Goal: Book appointment/travel/reservation

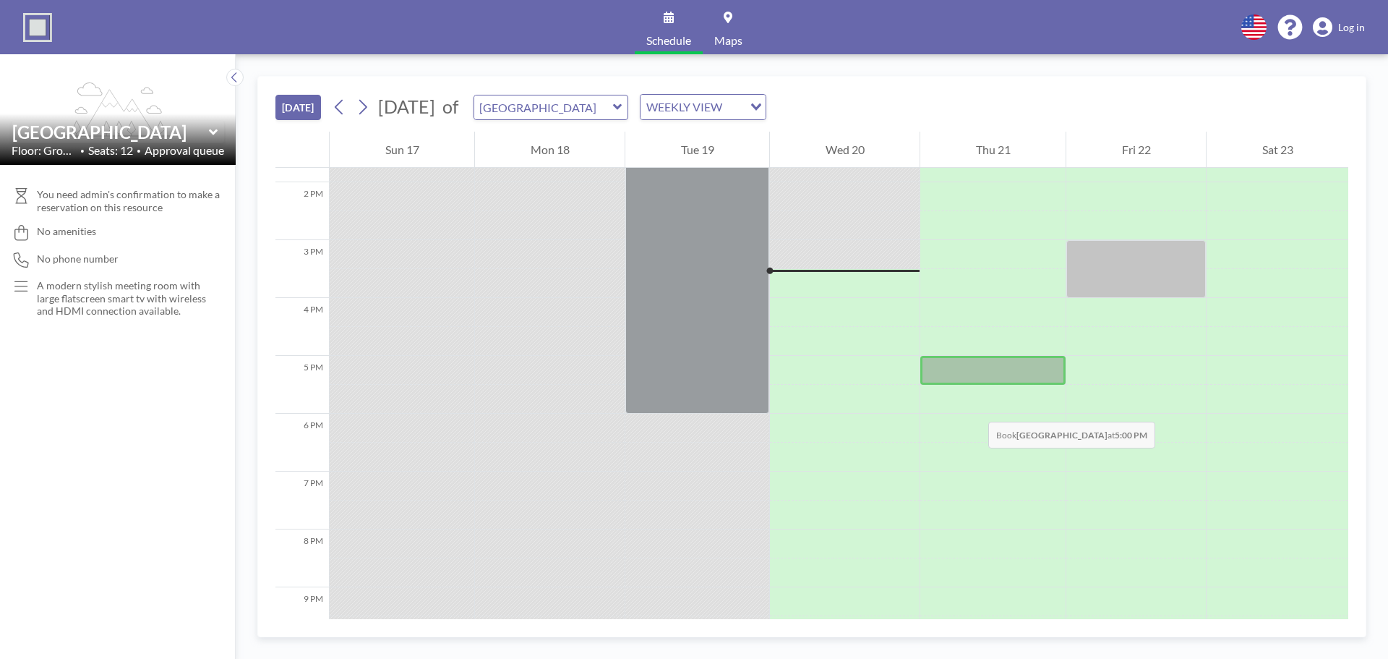
scroll to position [723, 0]
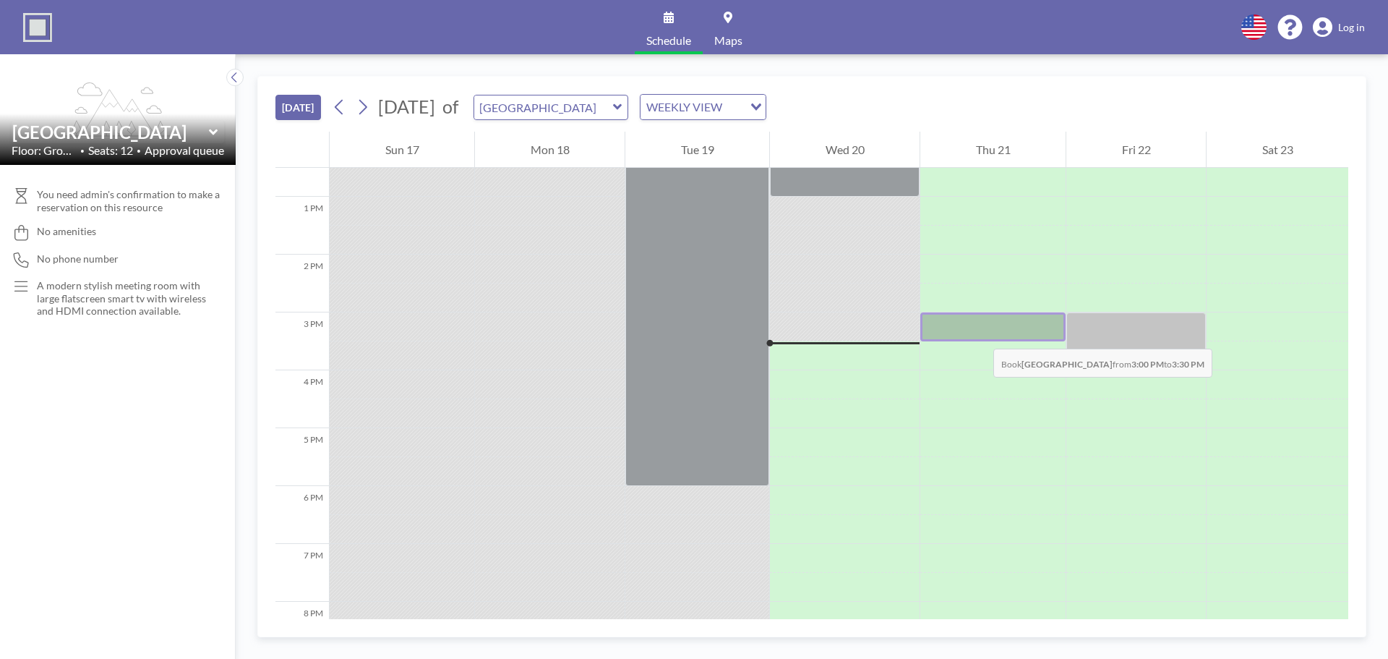
click at [979, 334] on div at bounding box center [993, 326] width 145 height 29
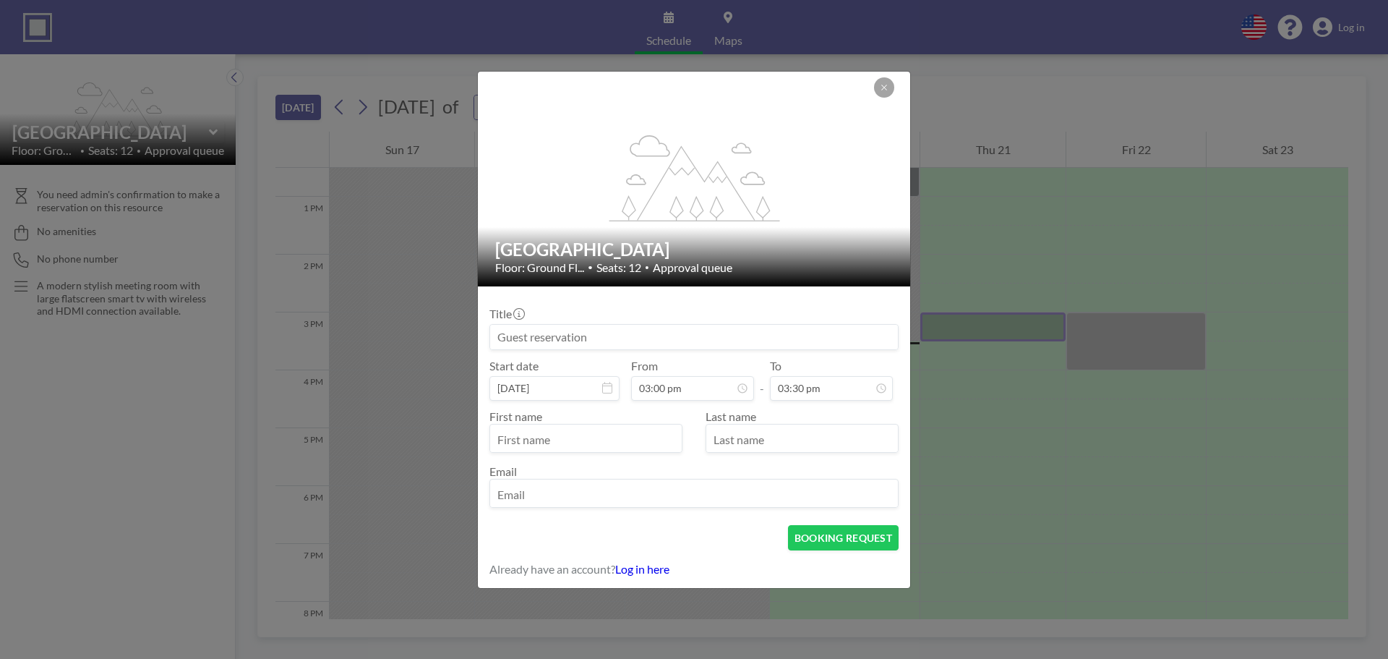
scroll to position [798, 0]
click at [657, 443] on input "text" at bounding box center [586, 439] width 192 height 25
type input "[PERSON_NAME]"
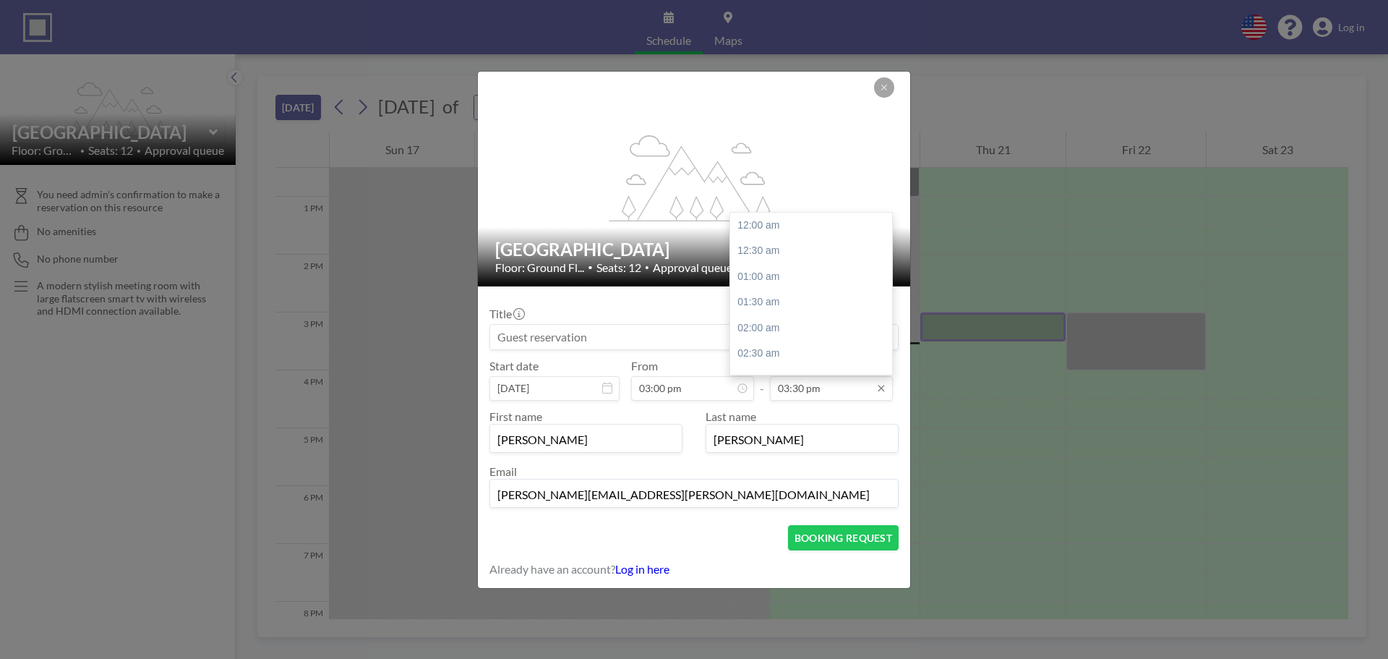
type input "[PERSON_NAME][EMAIL_ADDRESS][PERSON_NAME][DOMAIN_NAME]"
click at [853, 391] on input "03:30 pm" at bounding box center [831, 388] width 123 height 25
click at [772, 255] on div "04:00 pm" at bounding box center [814, 252] width 169 height 26
type input "04:00 pm"
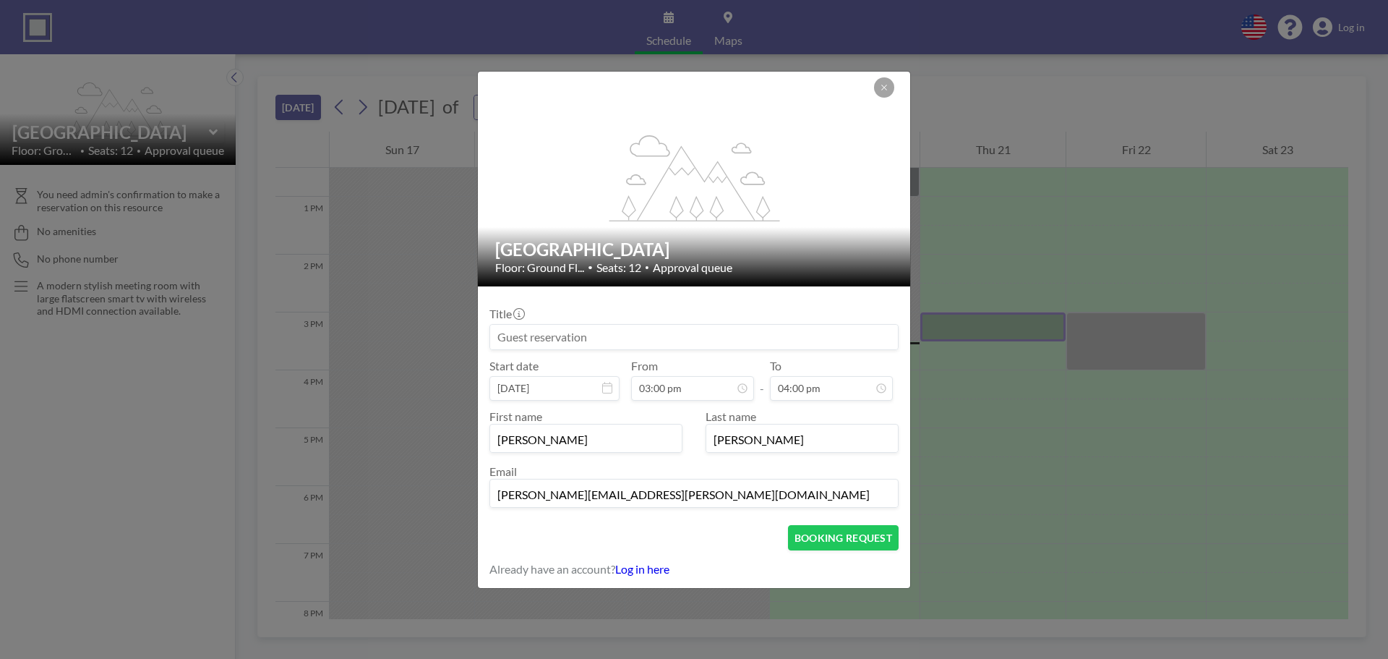
scroll to position [824, 0]
click at [833, 540] on button "BOOKING REQUEST" at bounding box center [843, 537] width 111 height 25
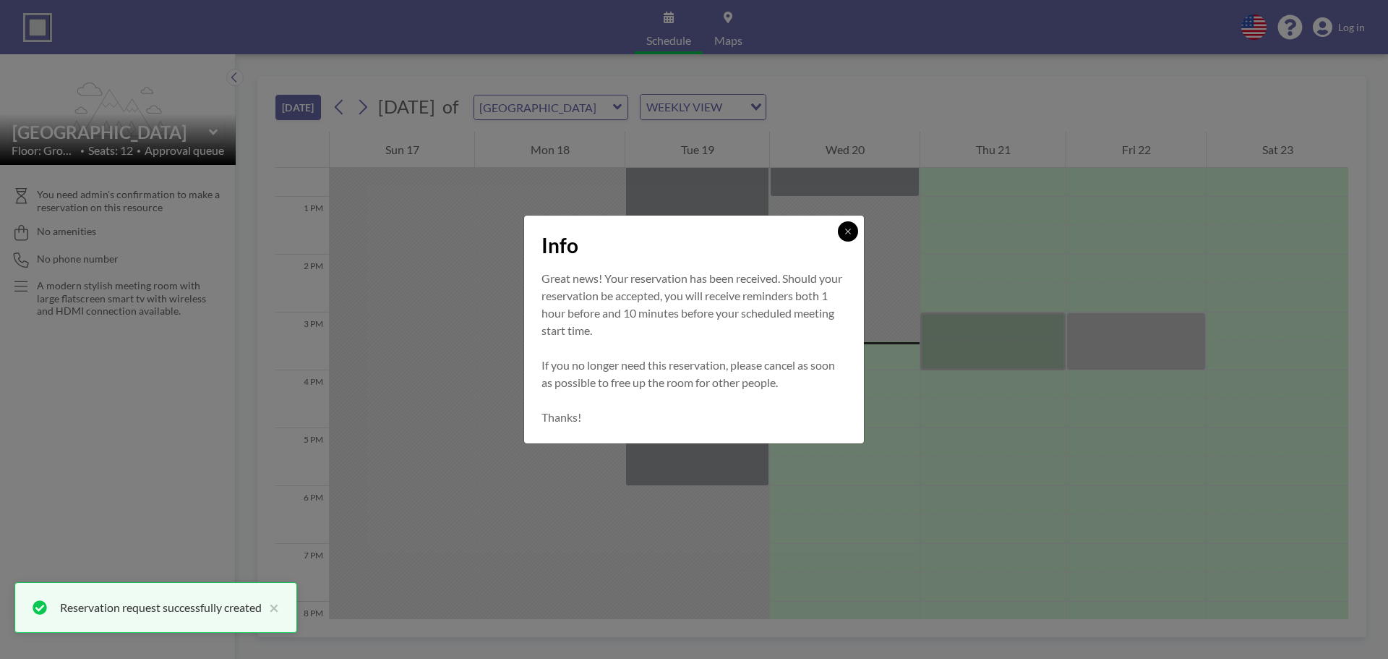
click at [852, 236] on button at bounding box center [848, 231] width 20 height 20
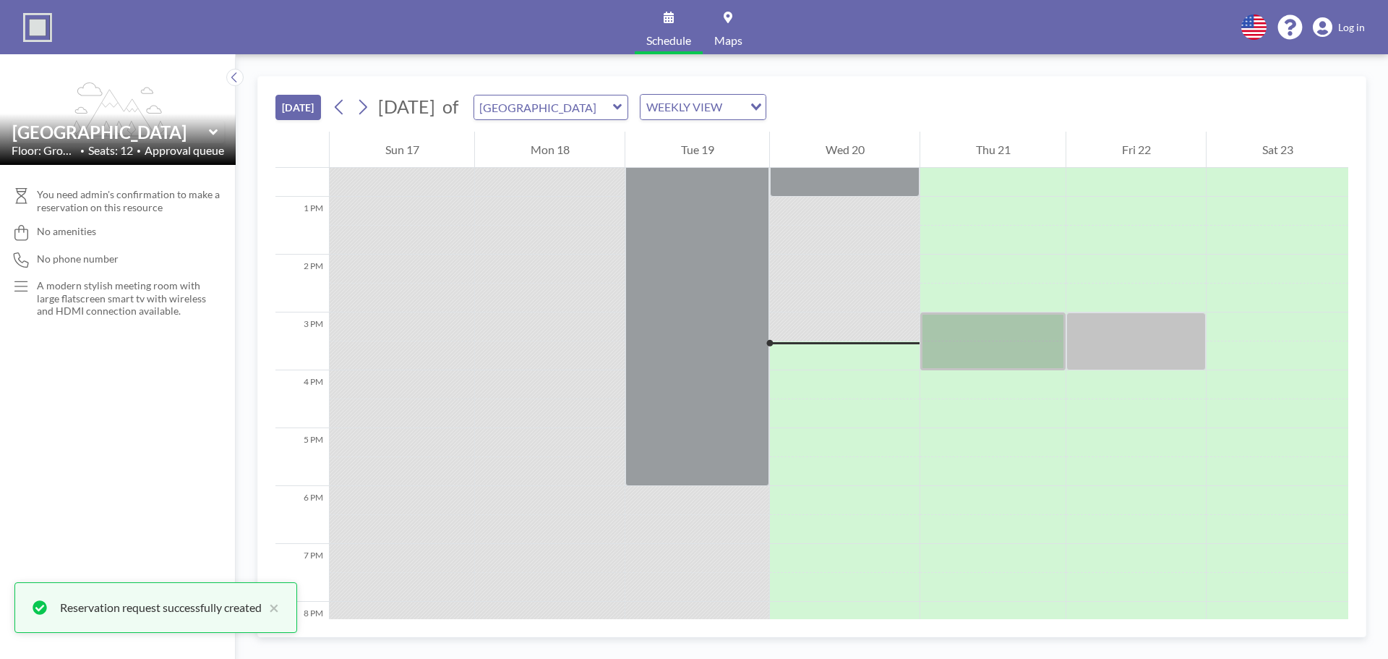
click at [1353, 29] on span "Log in" at bounding box center [1352, 27] width 27 height 13
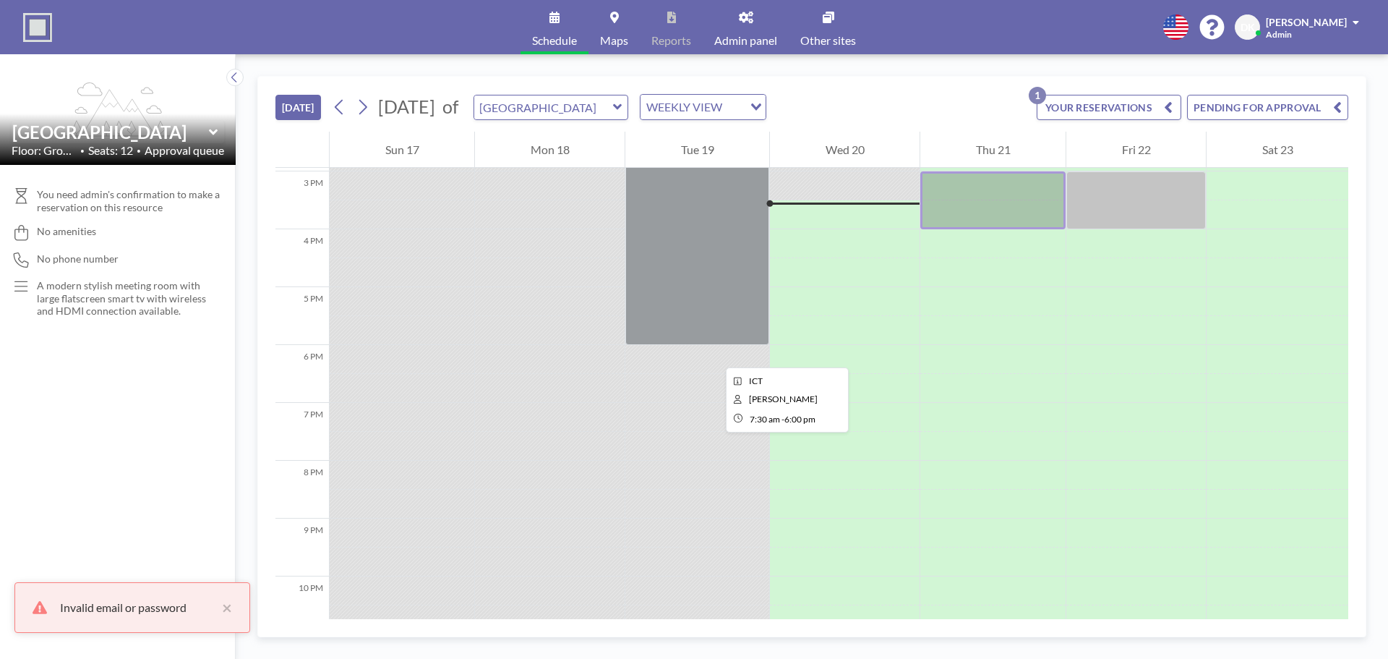
scroll to position [868, 0]
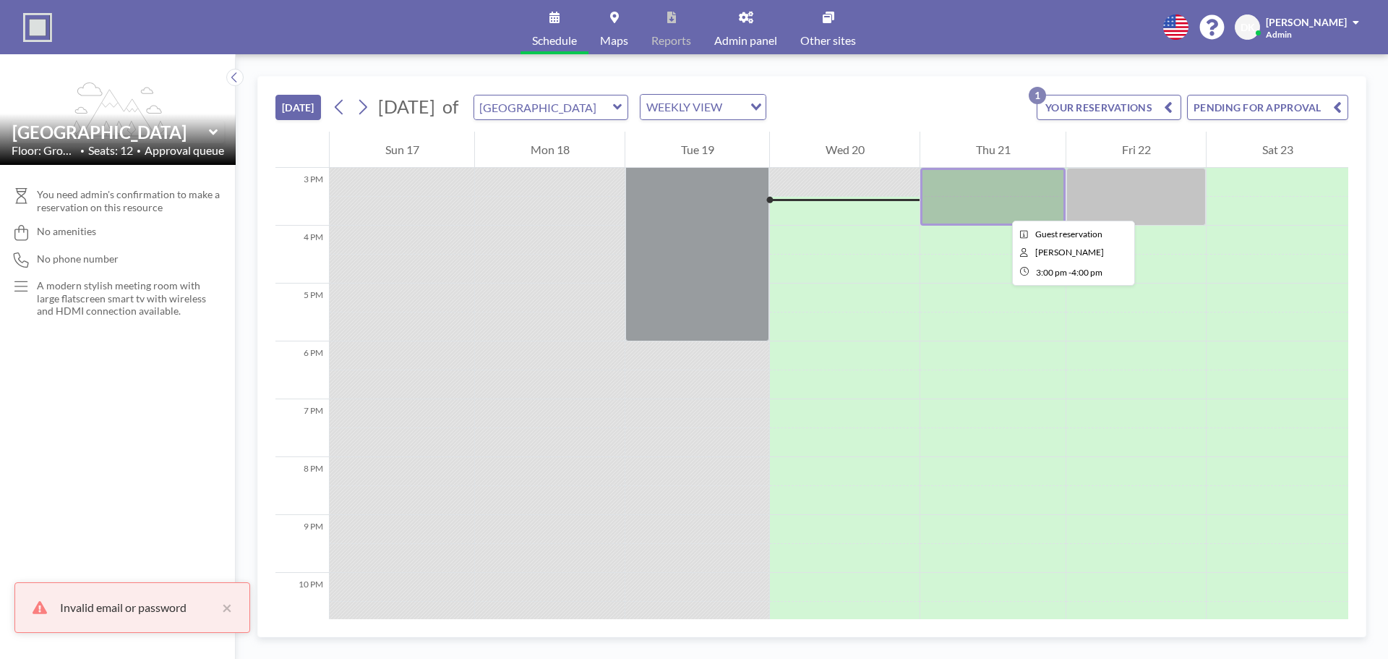
click at [1001, 208] on div at bounding box center [993, 197] width 145 height 58
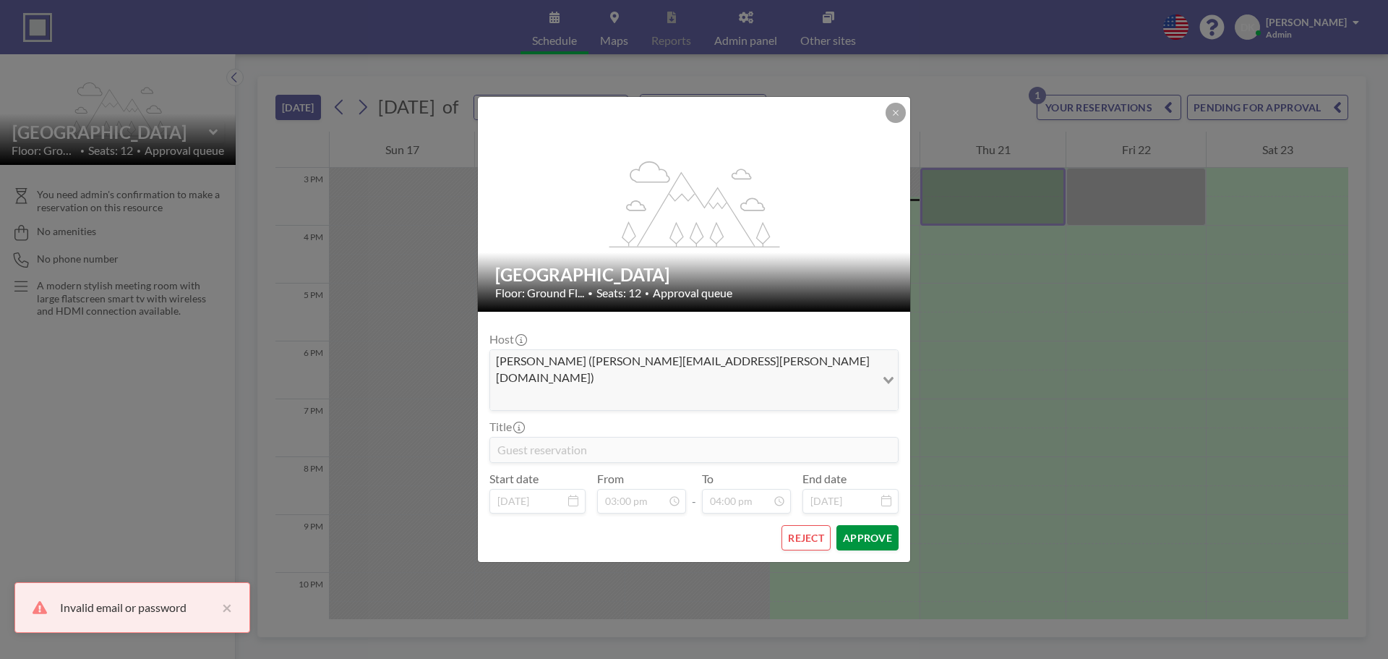
click at [869, 525] on button "APPROVE" at bounding box center [868, 537] width 62 height 25
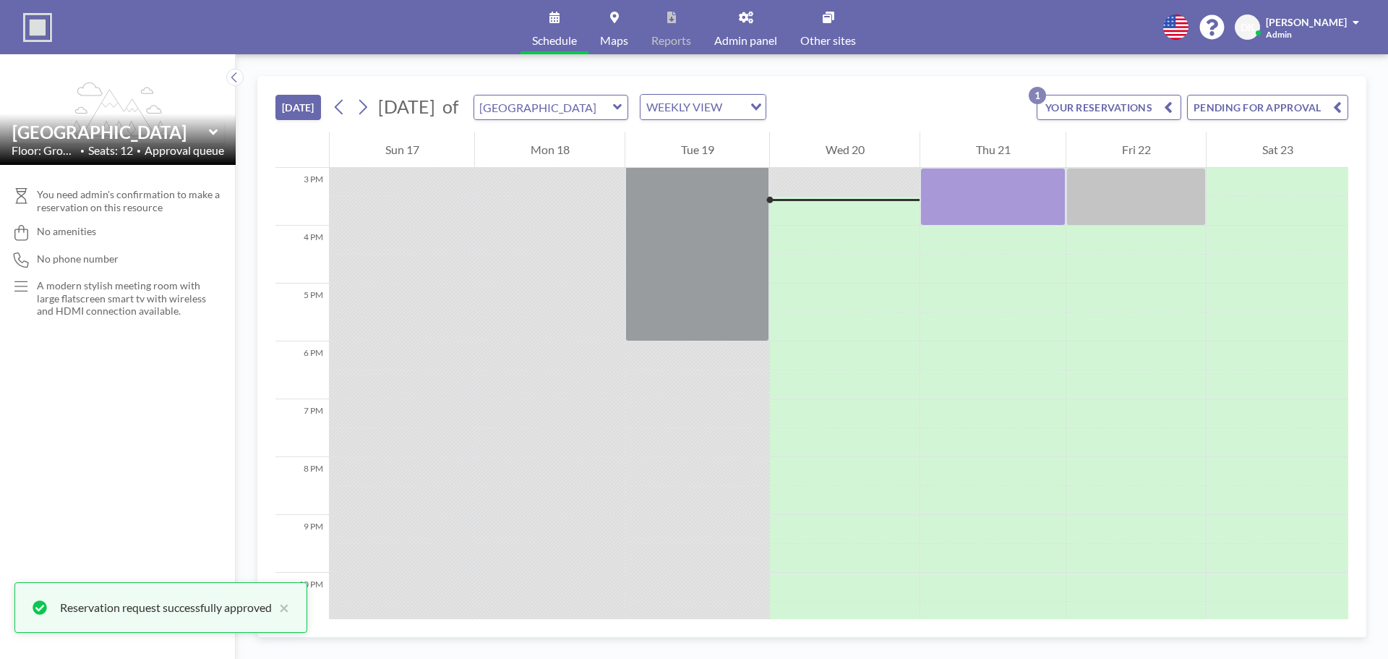
click at [1114, 104] on button "YOUR RESERVATIONS 1" at bounding box center [1109, 107] width 145 height 25
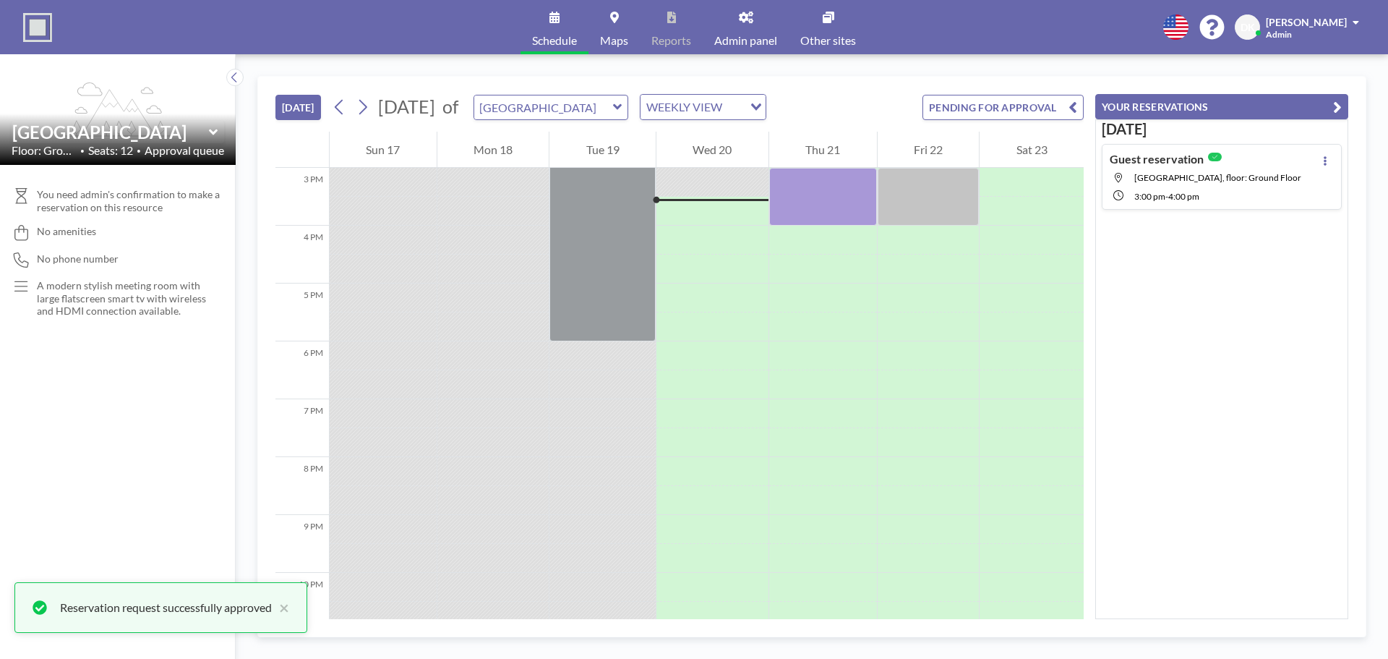
click at [1031, 104] on button "PENDING FOR APPROVAL" at bounding box center [1003, 107] width 161 height 25
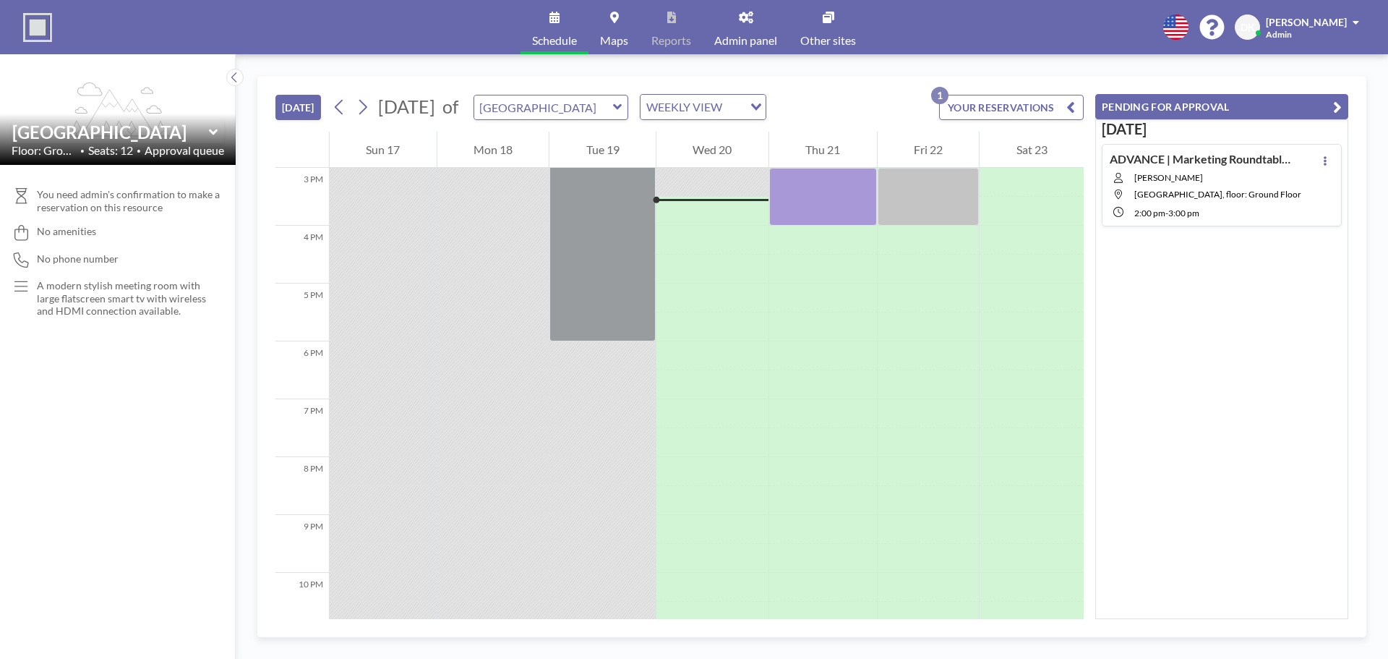
click at [1192, 189] on span "Vista Meeting Room, floor: Ground Floor" at bounding box center [1218, 194] width 167 height 11
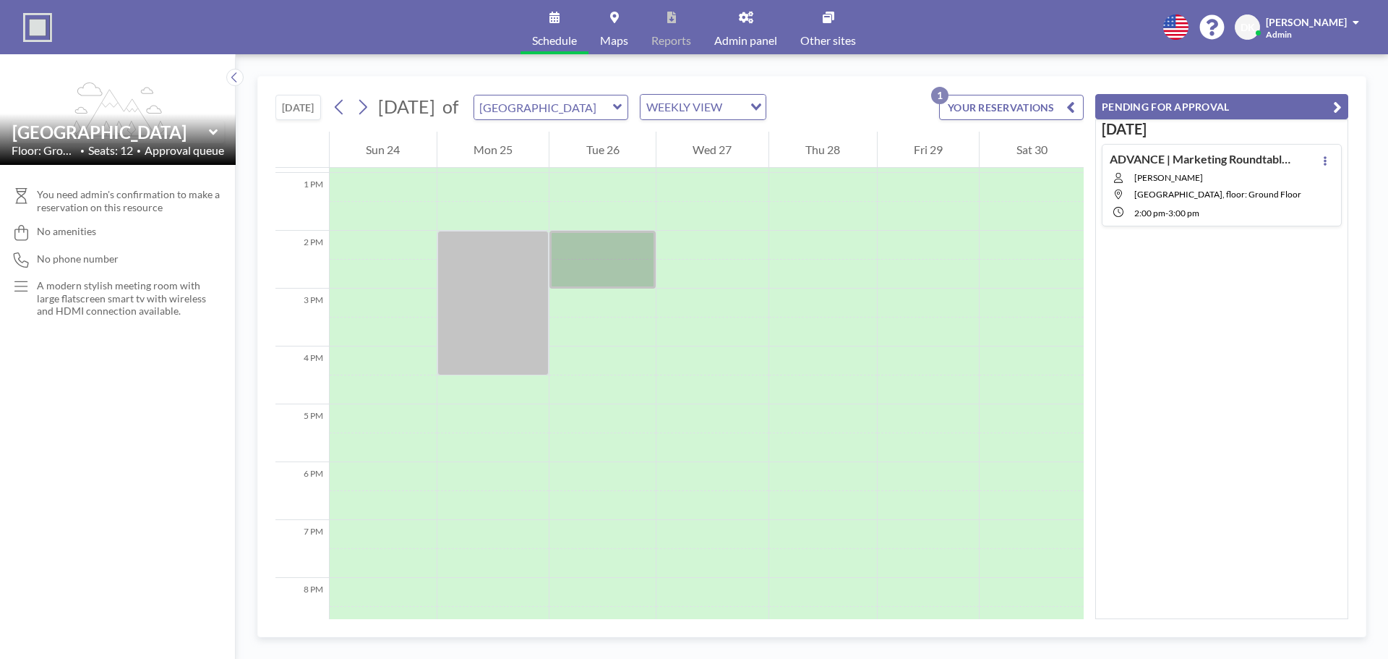
scroll to position [781, 0]
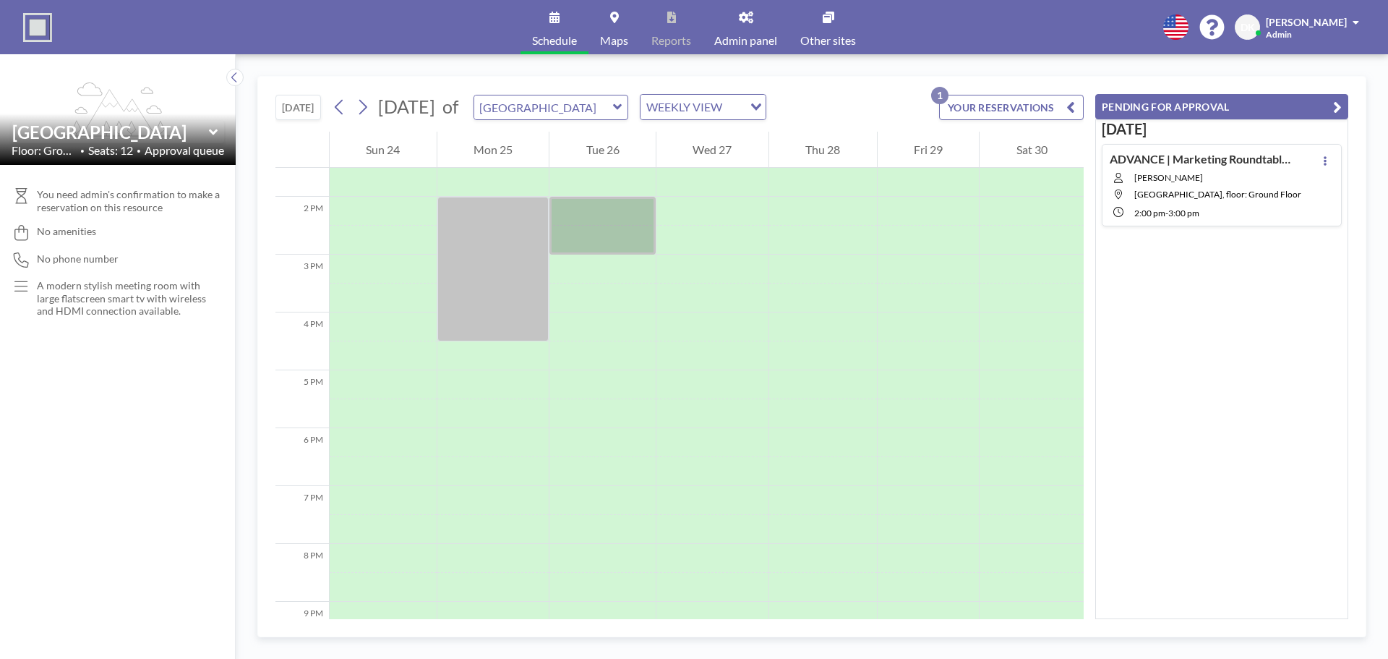
click at [1010, 113] on button "YOUR RESERVATIONS 1" at bounding box center [1011, 107] width 145 height 25
